Goal: Task Accomplishment & Management: Manage account settings

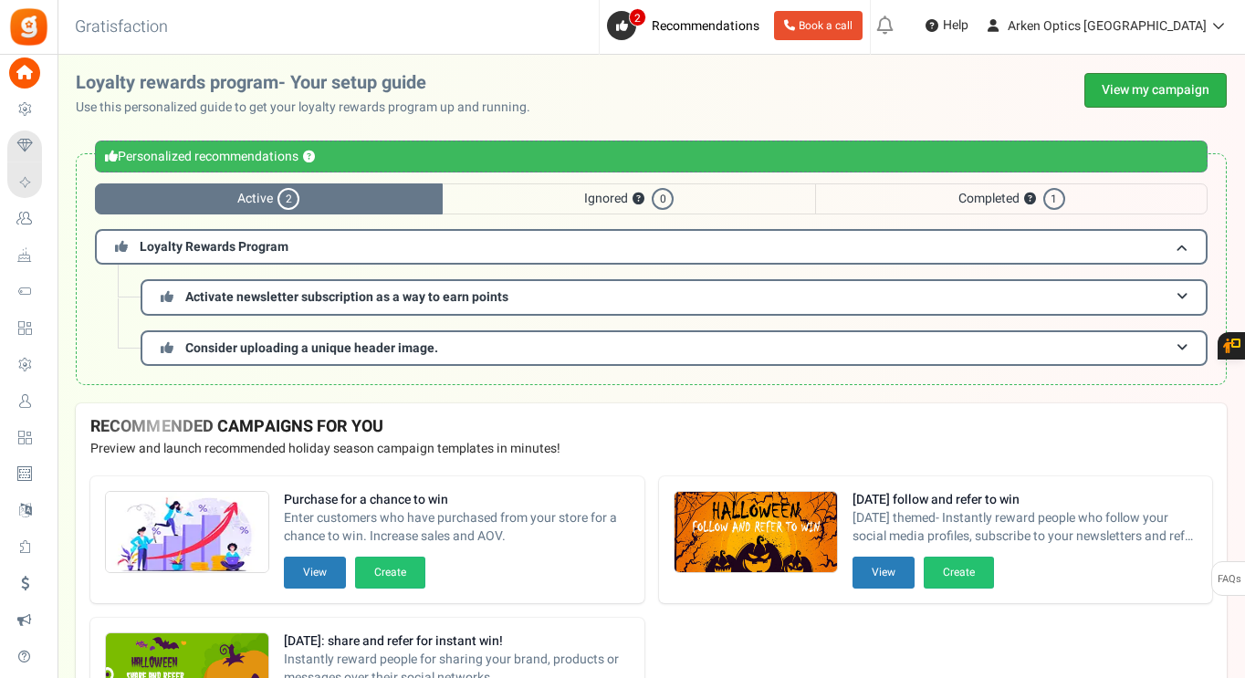
click at [1182, 92] on link "View my campaign" at bounding box center [1155, 90] width 142 height 35
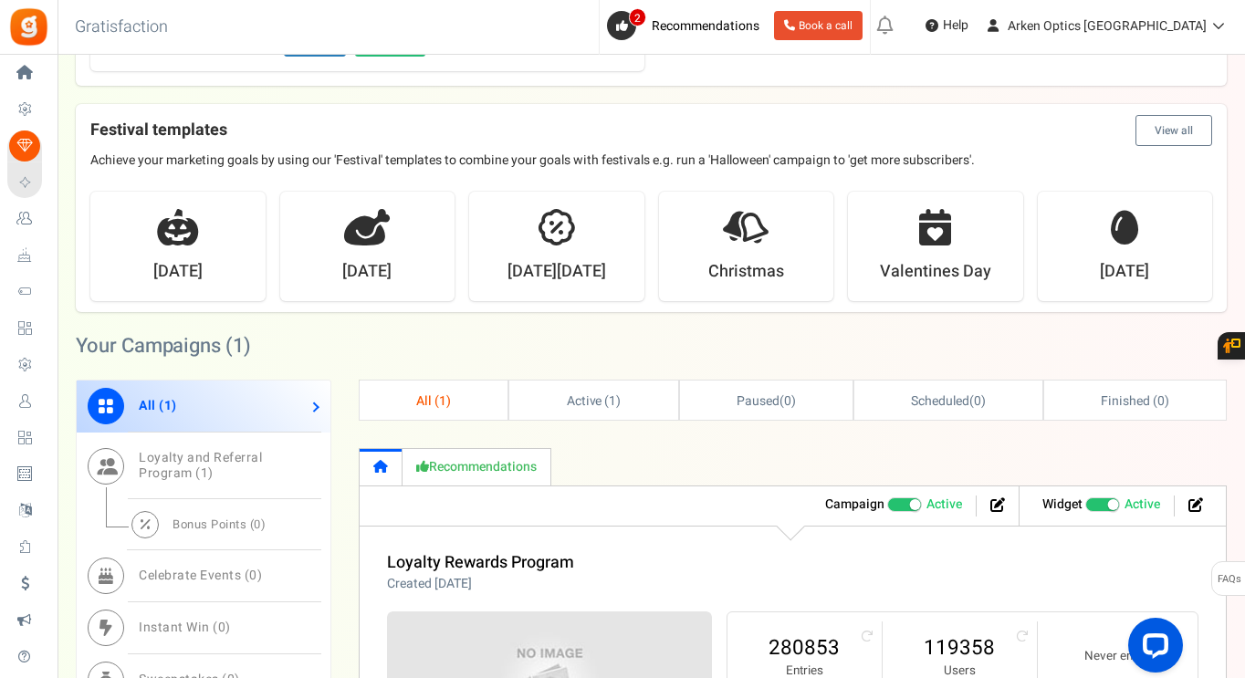
scroll to position [708, 0]
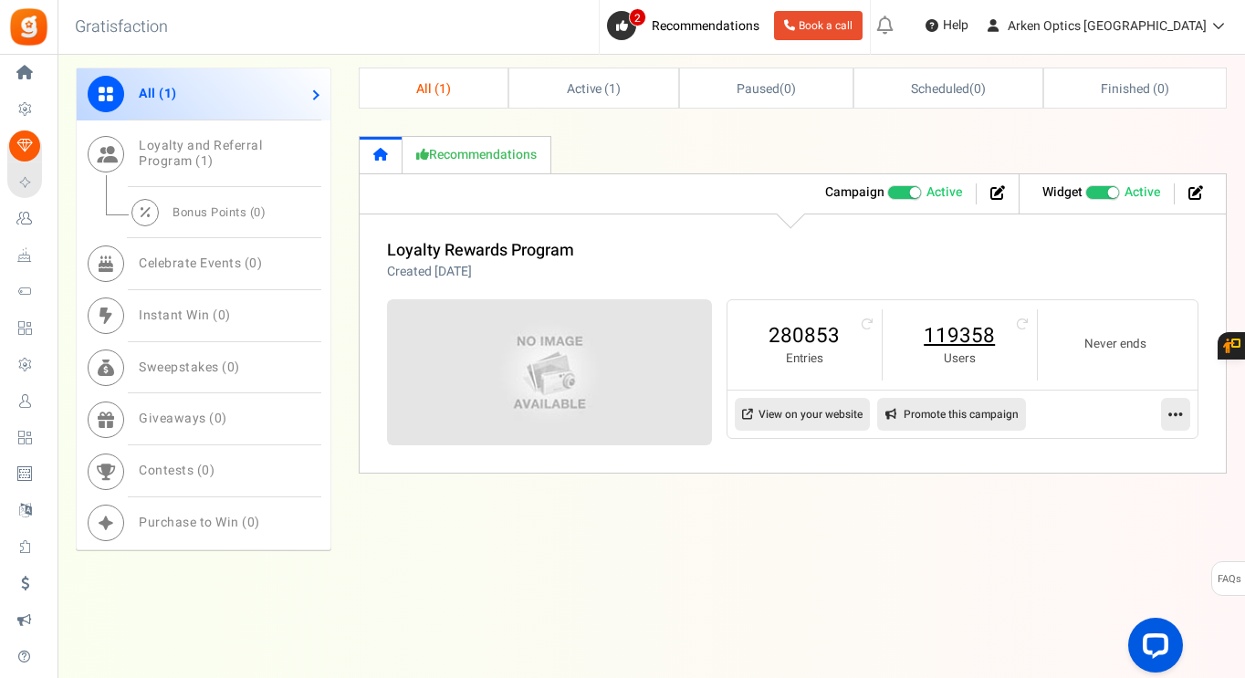
click at [945, 331] on link "119358" at bounding box center [960, 335] width 118 height 29
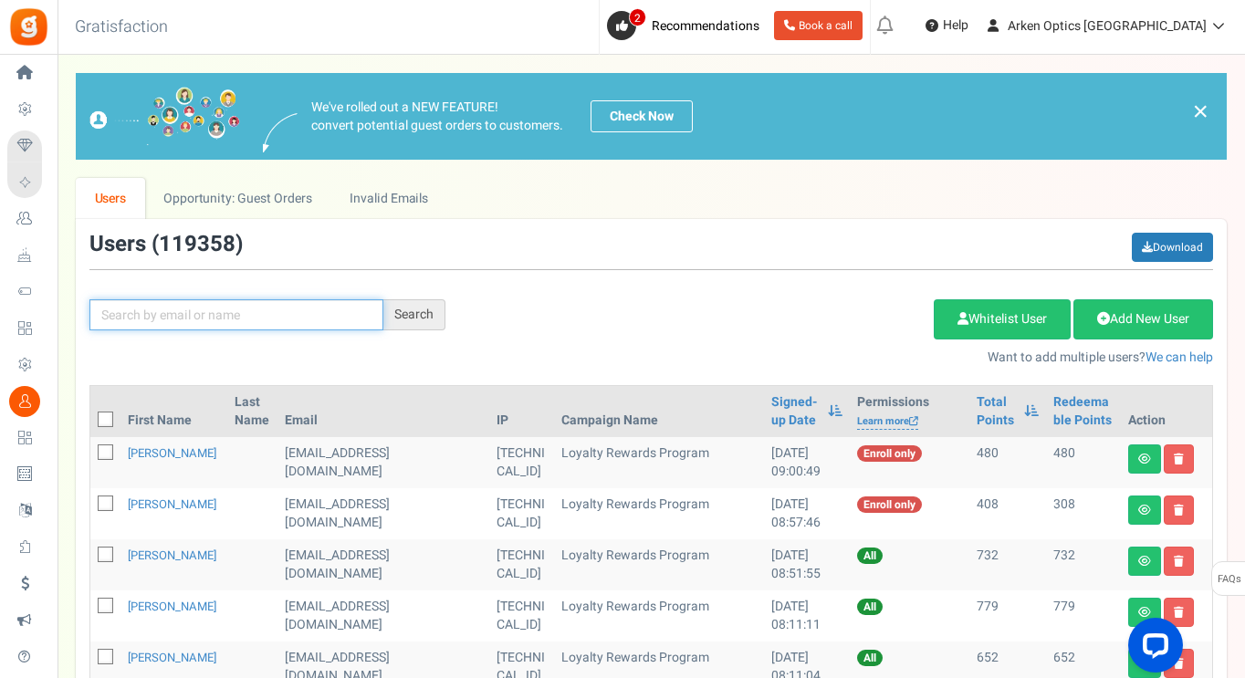
click at [270, 314] on input "text" at bounding box center [236, 314] width 294 height 31
paste input "[EMAIL_ADDRESS][DOMAIN_NAME]"
type input "[EMAIL_ADDRESS][DOMAIN_NAME]"
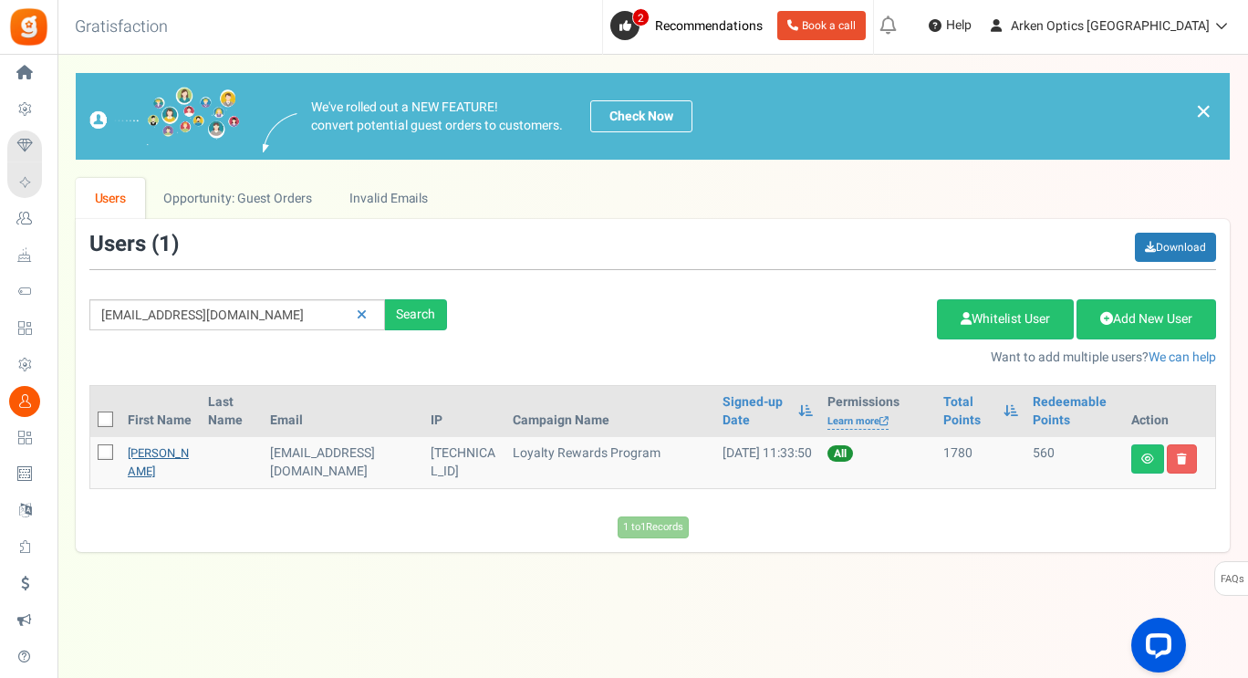
click at [145, 459] on link "[PERSON_NAME]" at bounding box center [158, 462] width 61 height 36
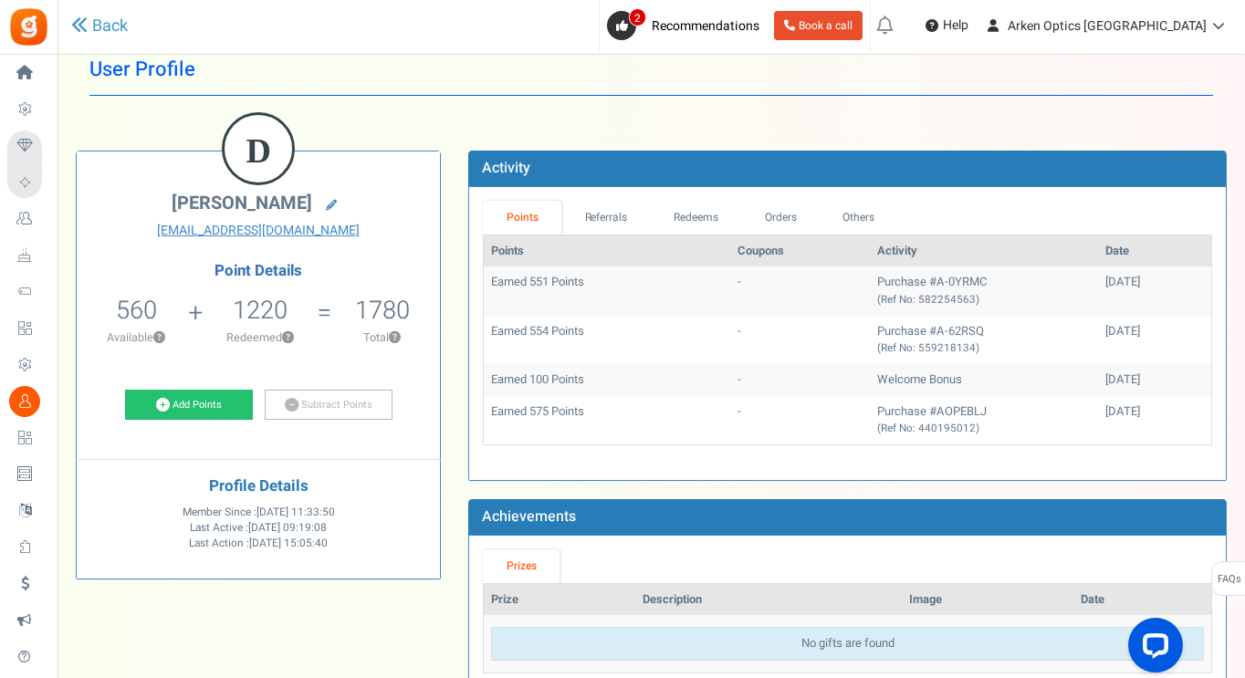
scroll to position [30, 0]
